Goal: Information Seeking & Learning: Learn about a topic

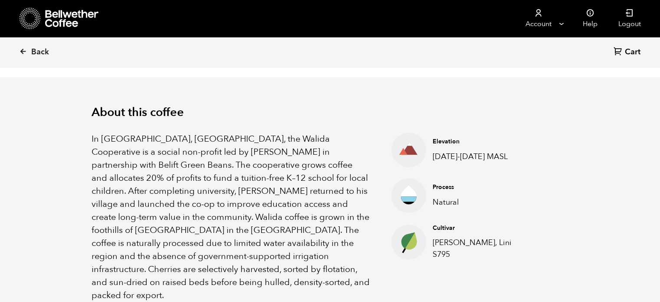
scroll to position [377, 462]
click at [36, 52] on span "Back" at bounding box center [40, 52] width 18 height 10
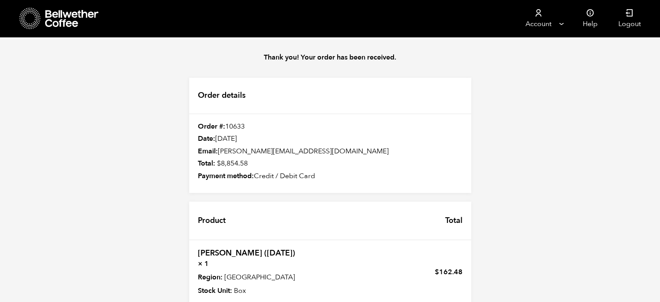
scroll to position [121, 0]
click at [232, 247] on link "[PERSON_NAME] ([DATE])" at bounding box center [246, 252] width 97 height 11
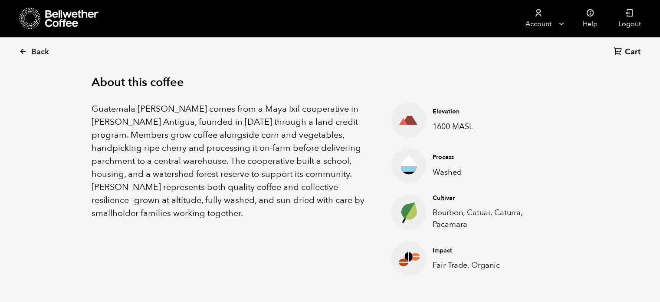
scroll to position [295, 0]
